Goal: Information Seeking & Learning: Learn about a topic

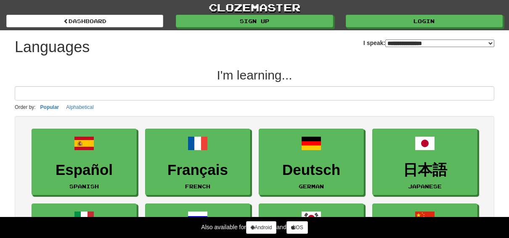
select select "*******"
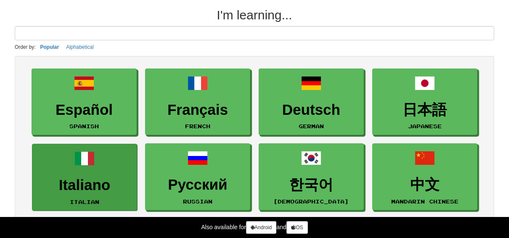
scroll to position [67, 0]
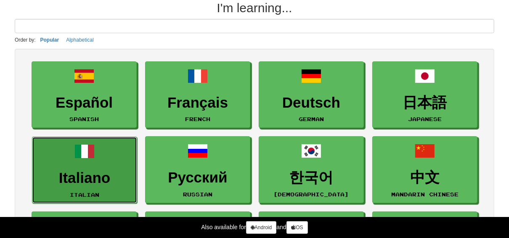
click at [92, 153] on span at bounding box center [84, 151] width 20 height 20
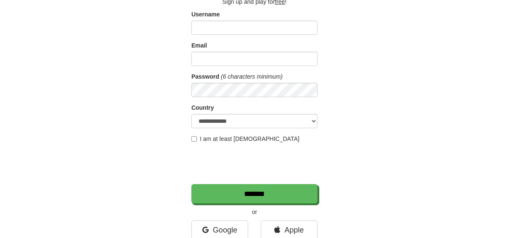
scroll to position [67, 0]
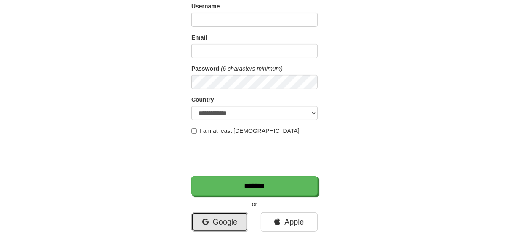
click at [222, 222] on link "Google" at bounding box center [219, 221] width 57 height 19
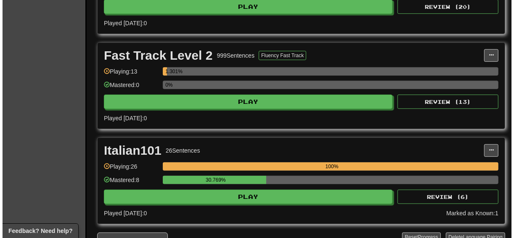
scroll to position [303, 0]
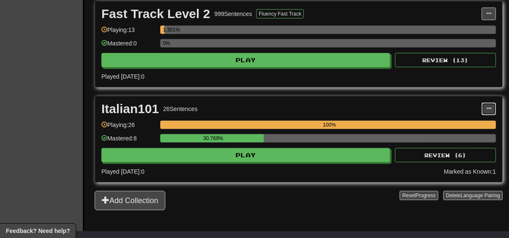
click at [488, 106] on span at bounding box center [488, 108] width 5 height 5
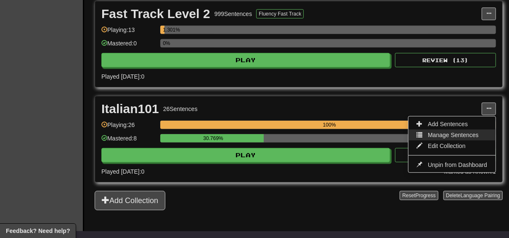
click at [443, 132] on span "Manage Sentences" at bounding box center [452, 135] width 51 height 7
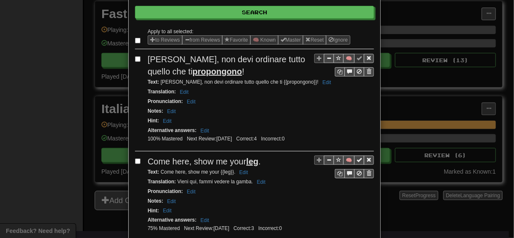
scroll to position [135, 0]
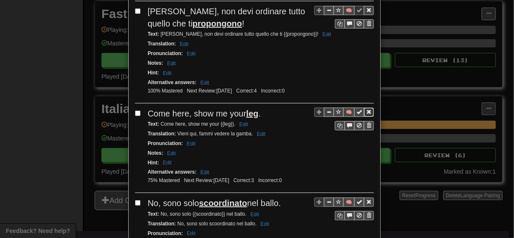
click at [366, 110] on span "Sentence controls" at bounding box center [368, 111] width 5 height 5
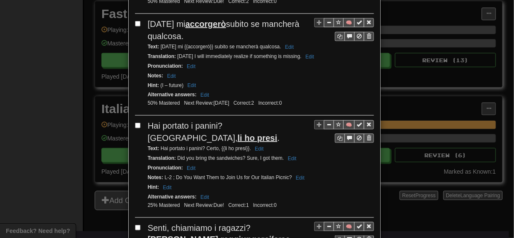
scroll to position [202, 0]
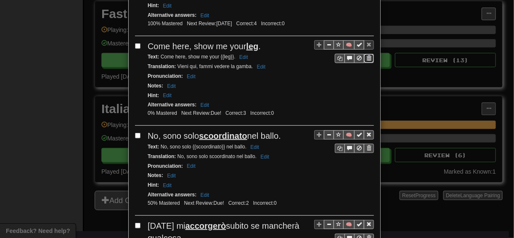
click at [367, 55] on span "Sentence controls" at bounding box center [368, 57] width 5 height 5
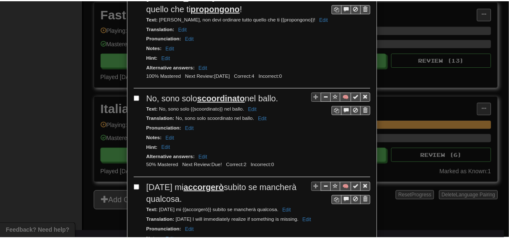
scroll to position [0, 0]
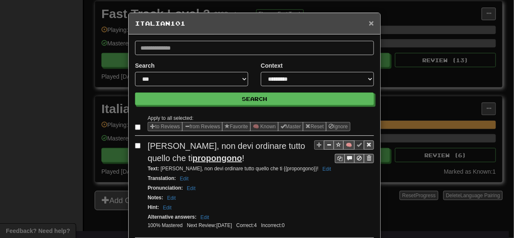
click at [369, 21] on span "×" at bounding box center [371, 23] width 5 height 10
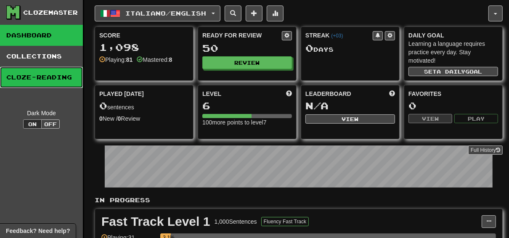
click at [45, 81] on link "Cloze-Reading" at bounding box center [41, 77] width 83 height 21
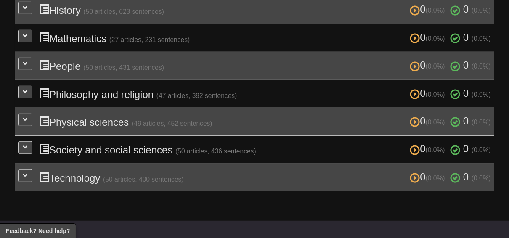
scroll to position [336, 0]
click at [29, 63] on button at bounding box center [25, 64] width 14 height 13
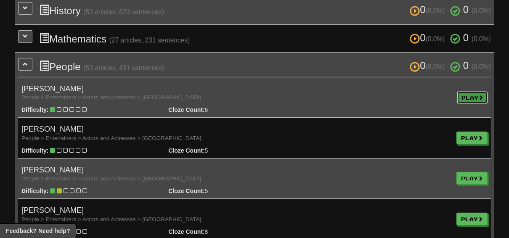
click at [469, 98] on link "Play" at bounding box center [471, 97] width 31 height 13
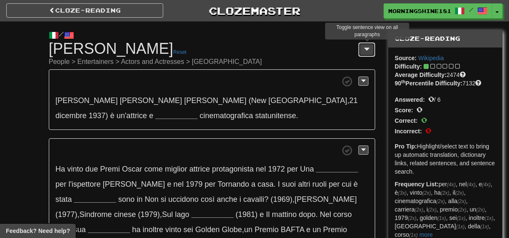
click at [365, 53] on button at bounding box center [366, 49] width 17 height 14
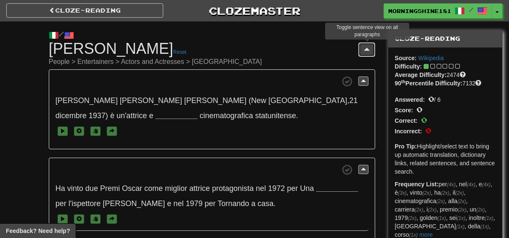
click at [366, 52] on span at bounding box center [367, 49] width 6 height 7
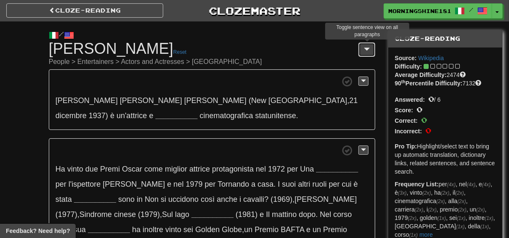
click at [366, 52] on span at bounding box center [367, 49] width 6 height 7
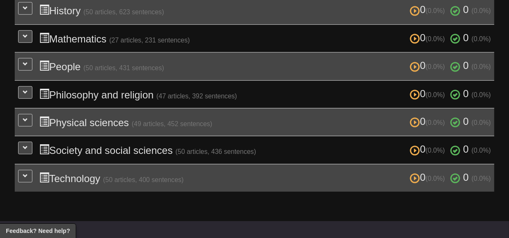
scroll to position [336, 0]
